Goal: Navigation & Orientation: Find specific page/section

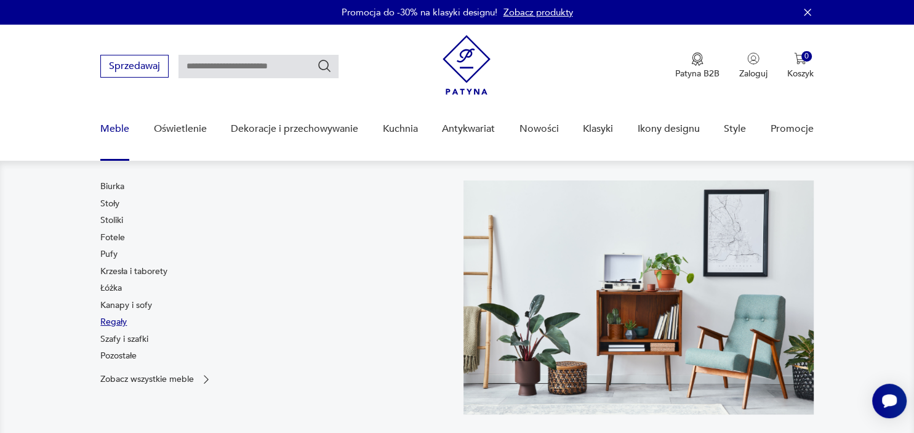
click at [112, 320] on link "Regały" at bounding box center [113, 322] width 26 height 12
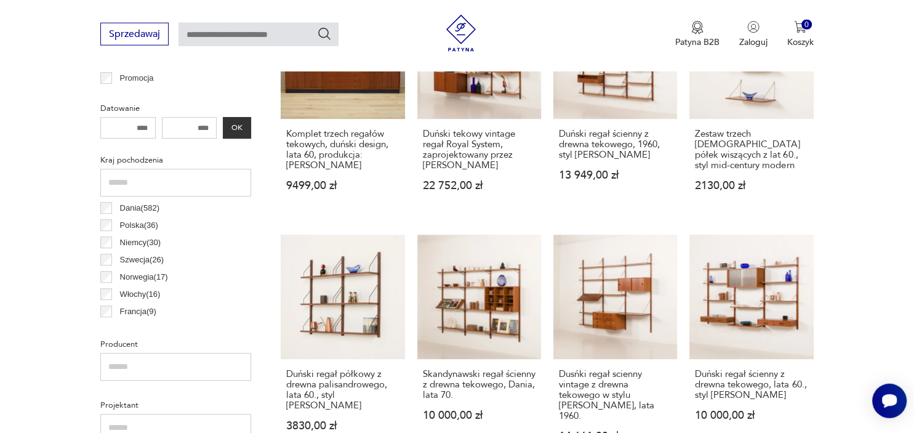
scroll to position [557, 0]
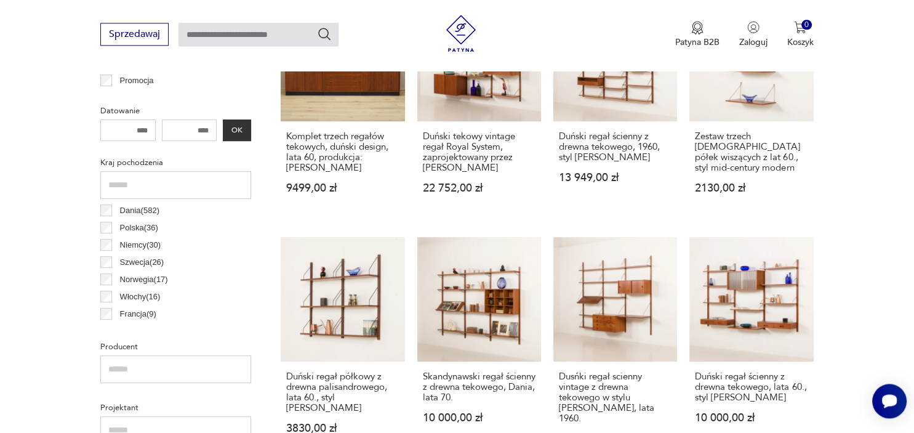
click at [108, 232] on div "Polska ( 36 )" at bounding box center [175, 227] width 151 height 17
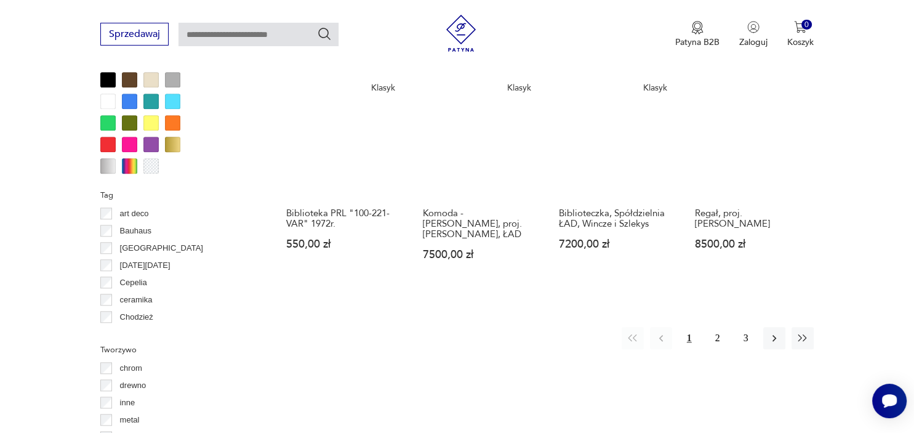
scroll to position [1198, 0]
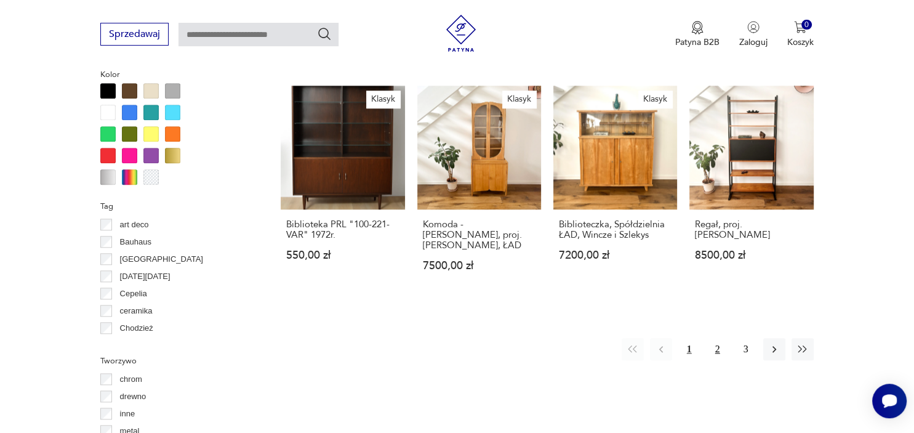
click at [714, 338] on button "2" at bounding box center [718, 349] width 22 height 22
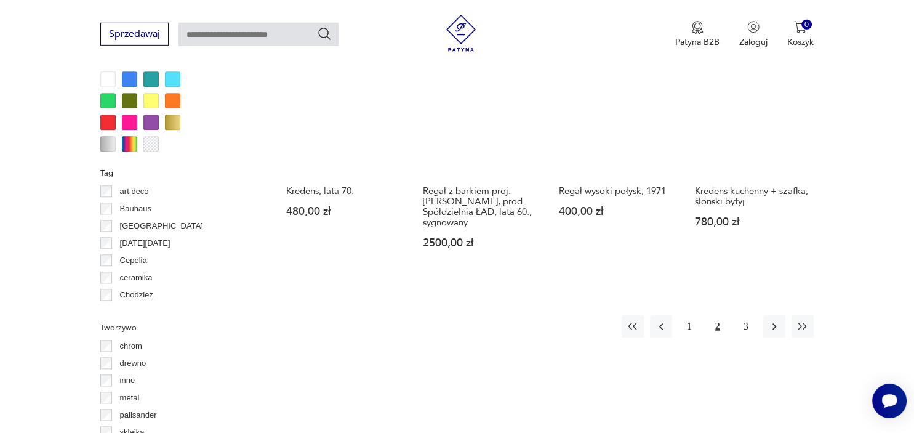
scroll to position [1239, 0]
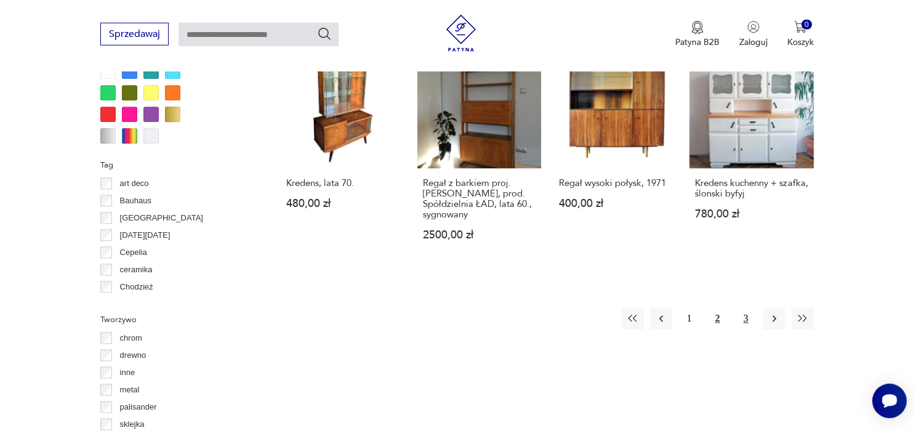
click at [743, 308] on button "3" at bounding box center [746, 319] width 22 height 22
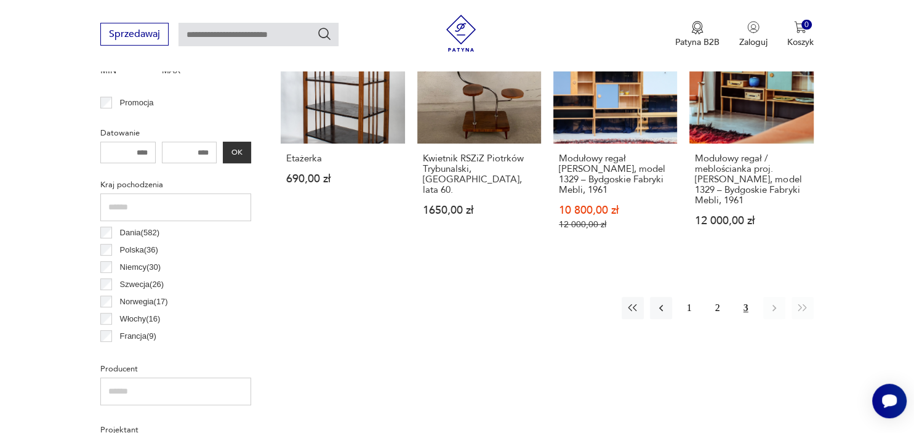
scroll to position [539, 0]
